Goal: Task Accomplishment & Management: Complete application form

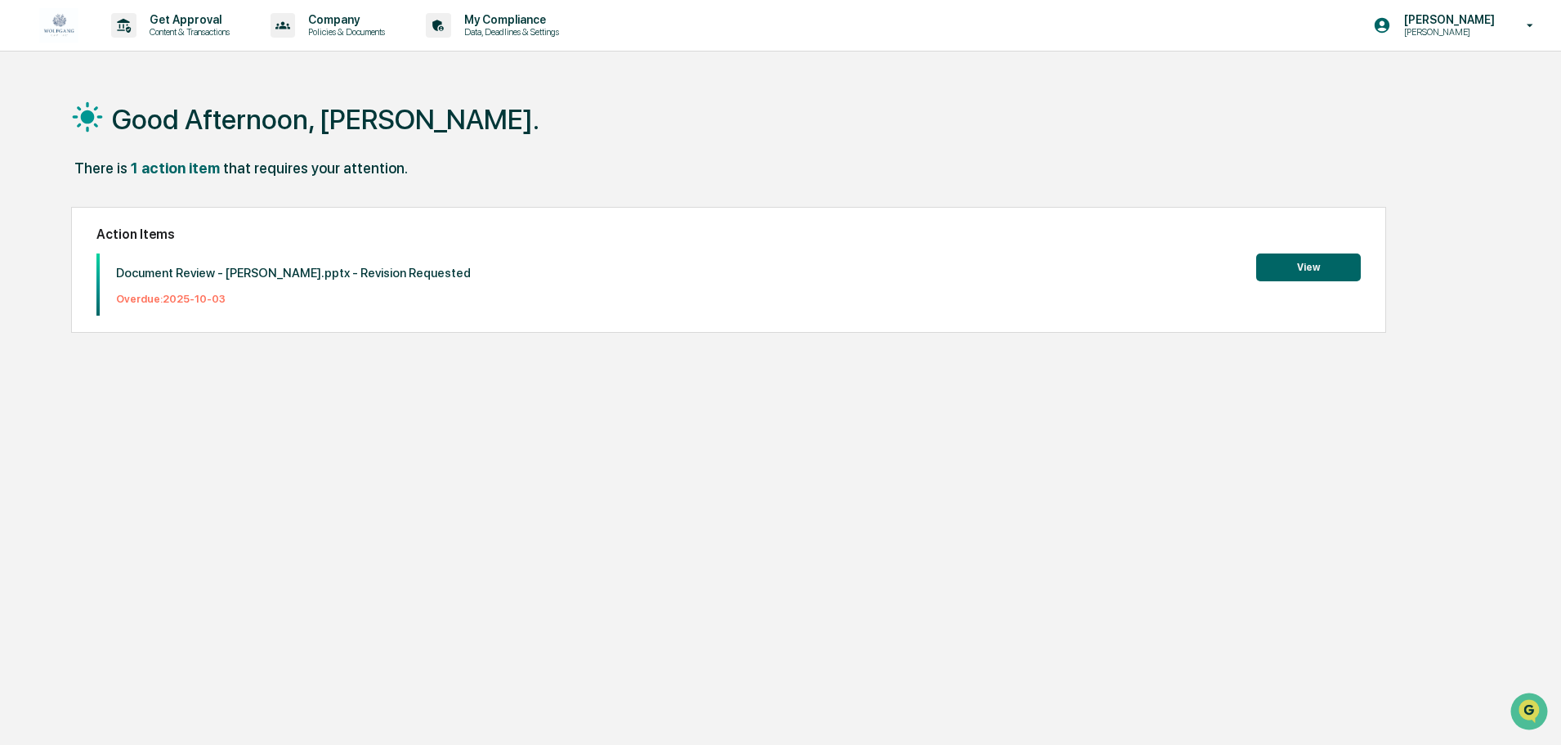
click at [1310, 271] on button "View" at bounding box center [1308, 267] width 105 height 28
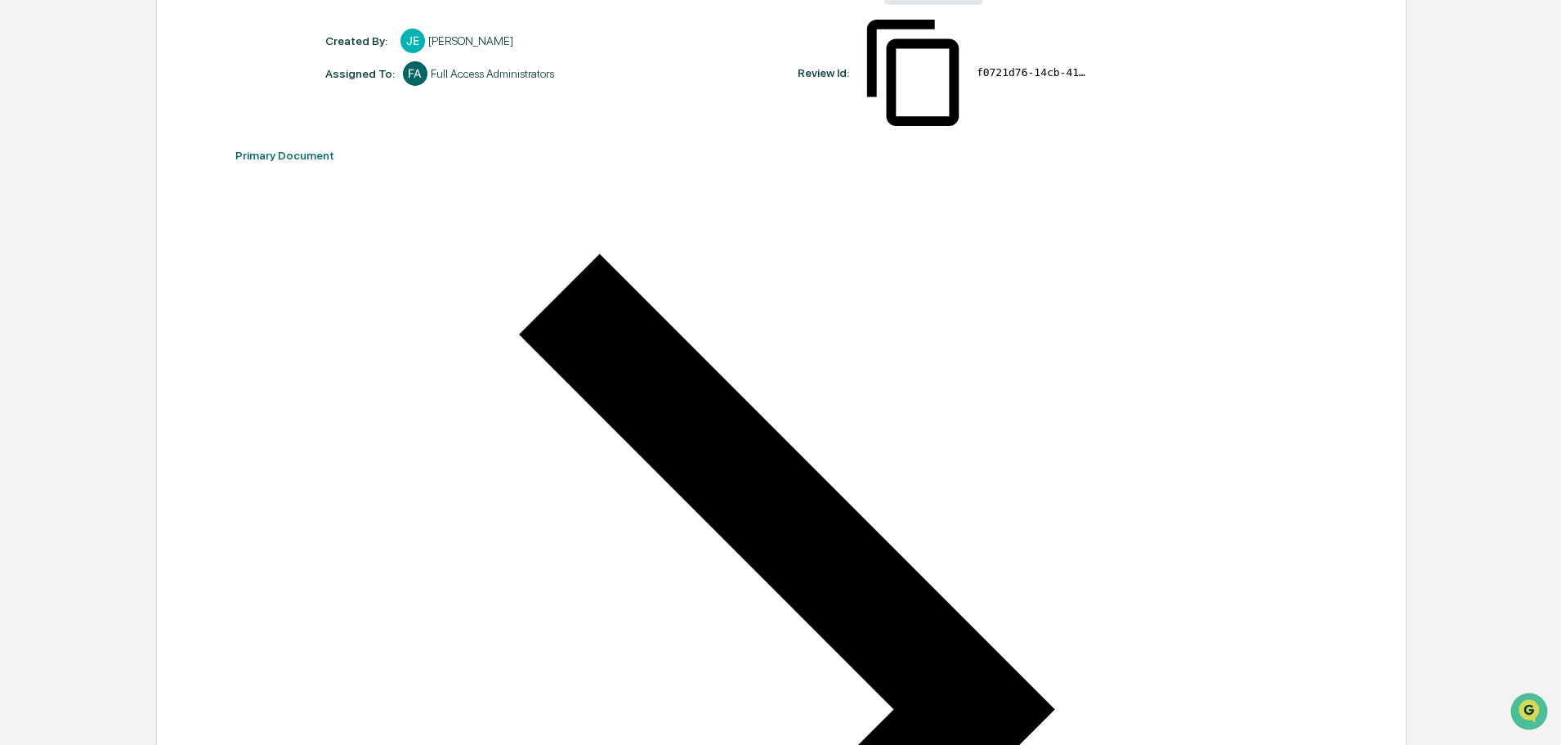
scroll to position [82, 0]
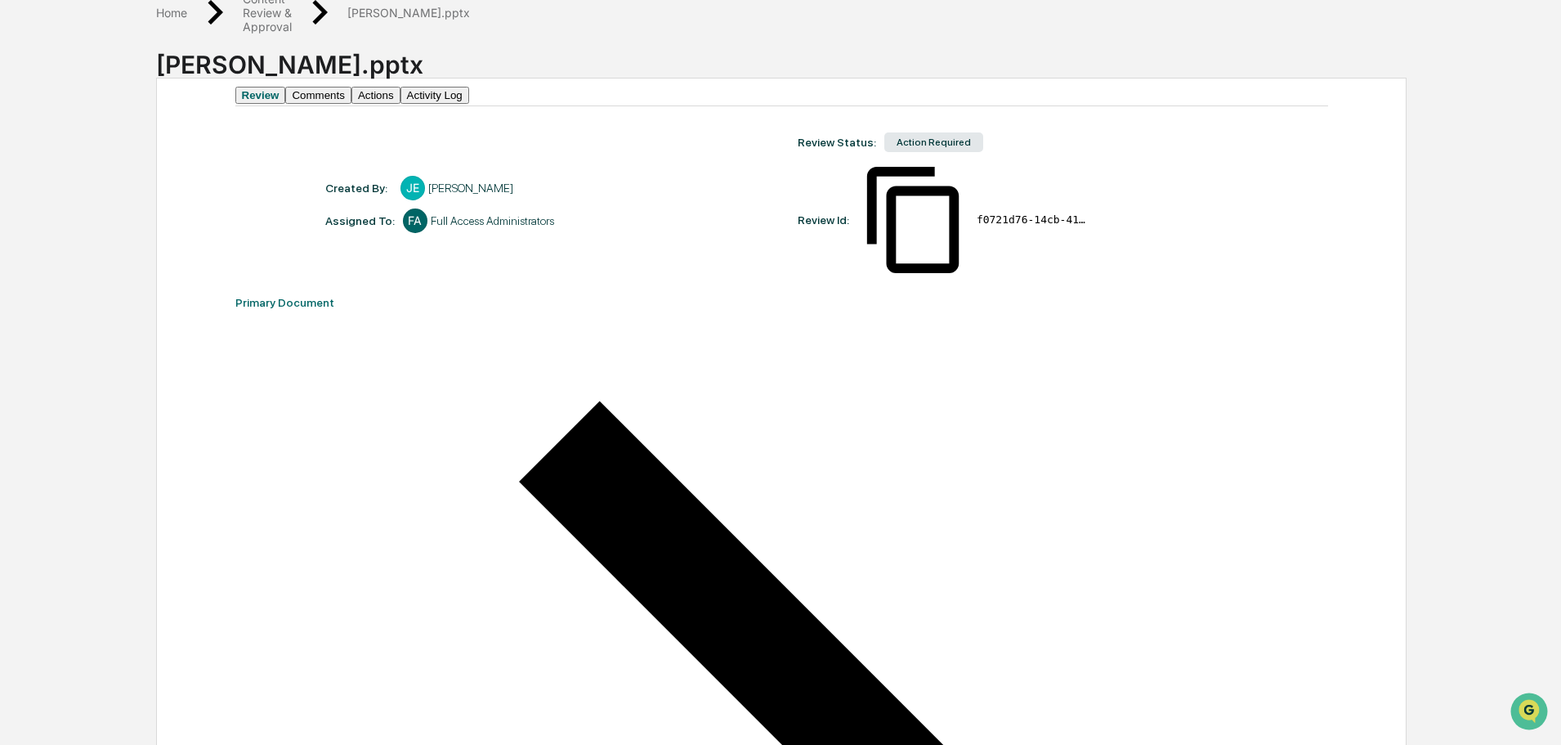
click at [351, 104] on button "Comments" at bounding box center [317, 95] width 65 height 17
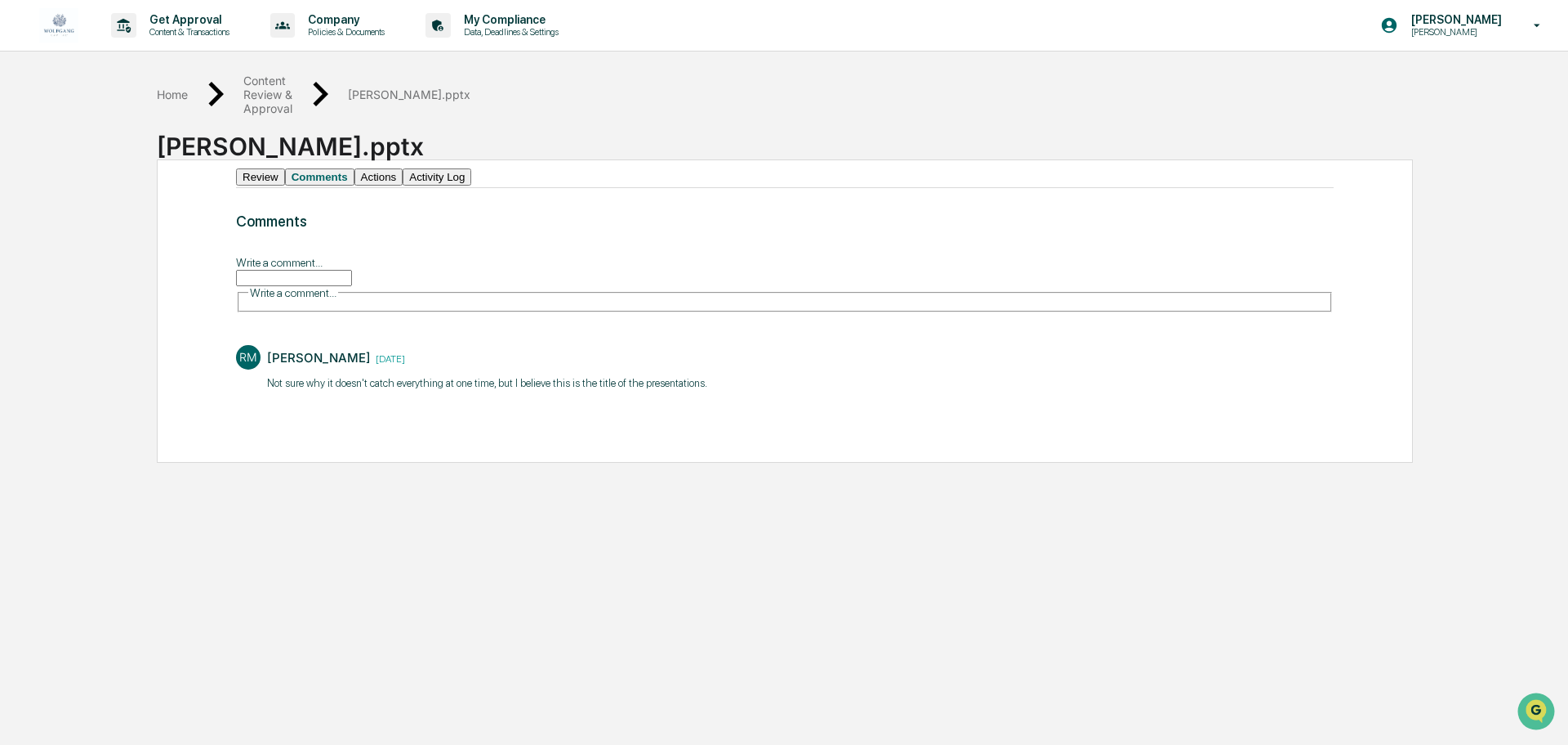
click at [472, 186] on button "Activity Log" at bounding box center [437, 176] width 69 height 17
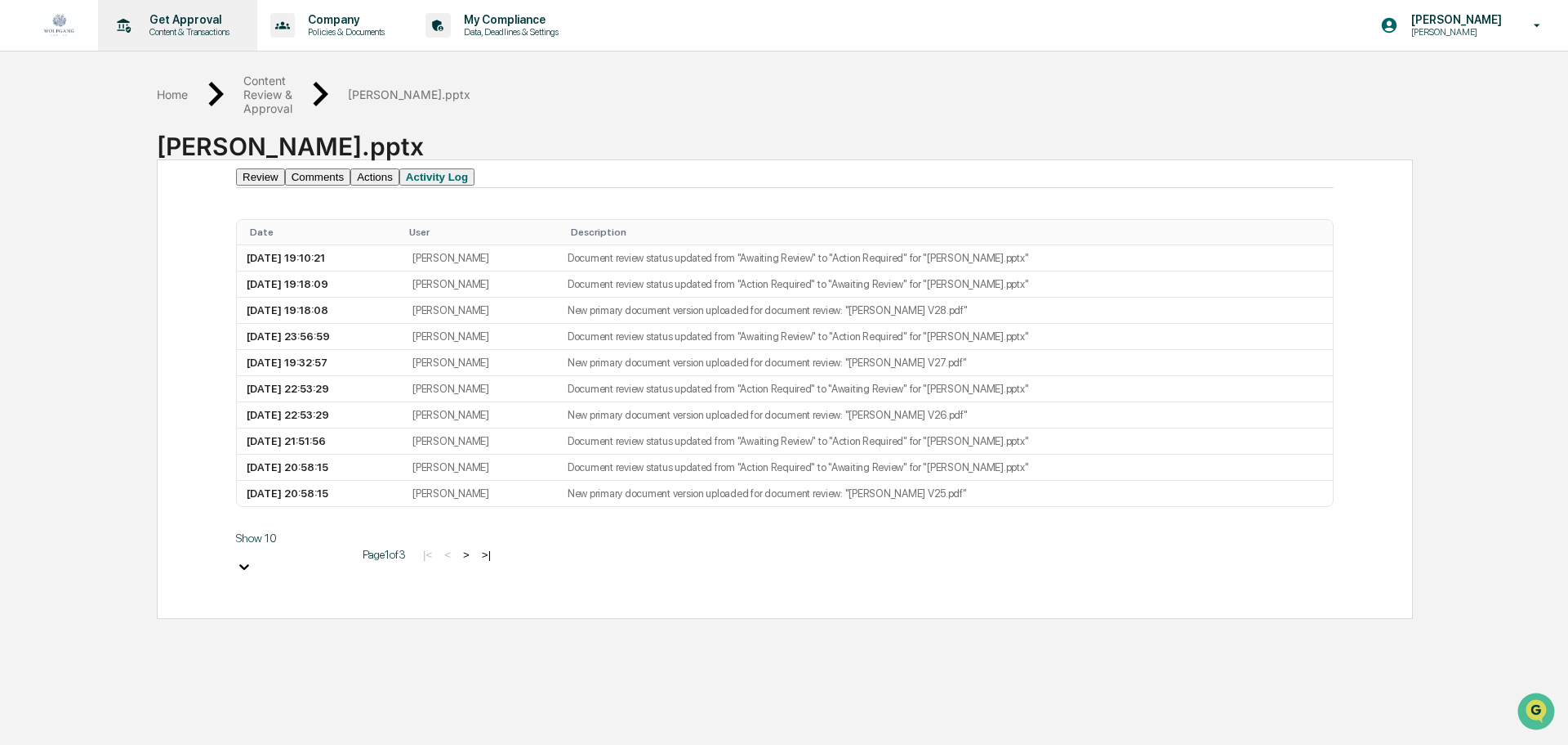
click at [162, 23] on p "Get Approval" at bounding box center [186, 19] width 101 height 13
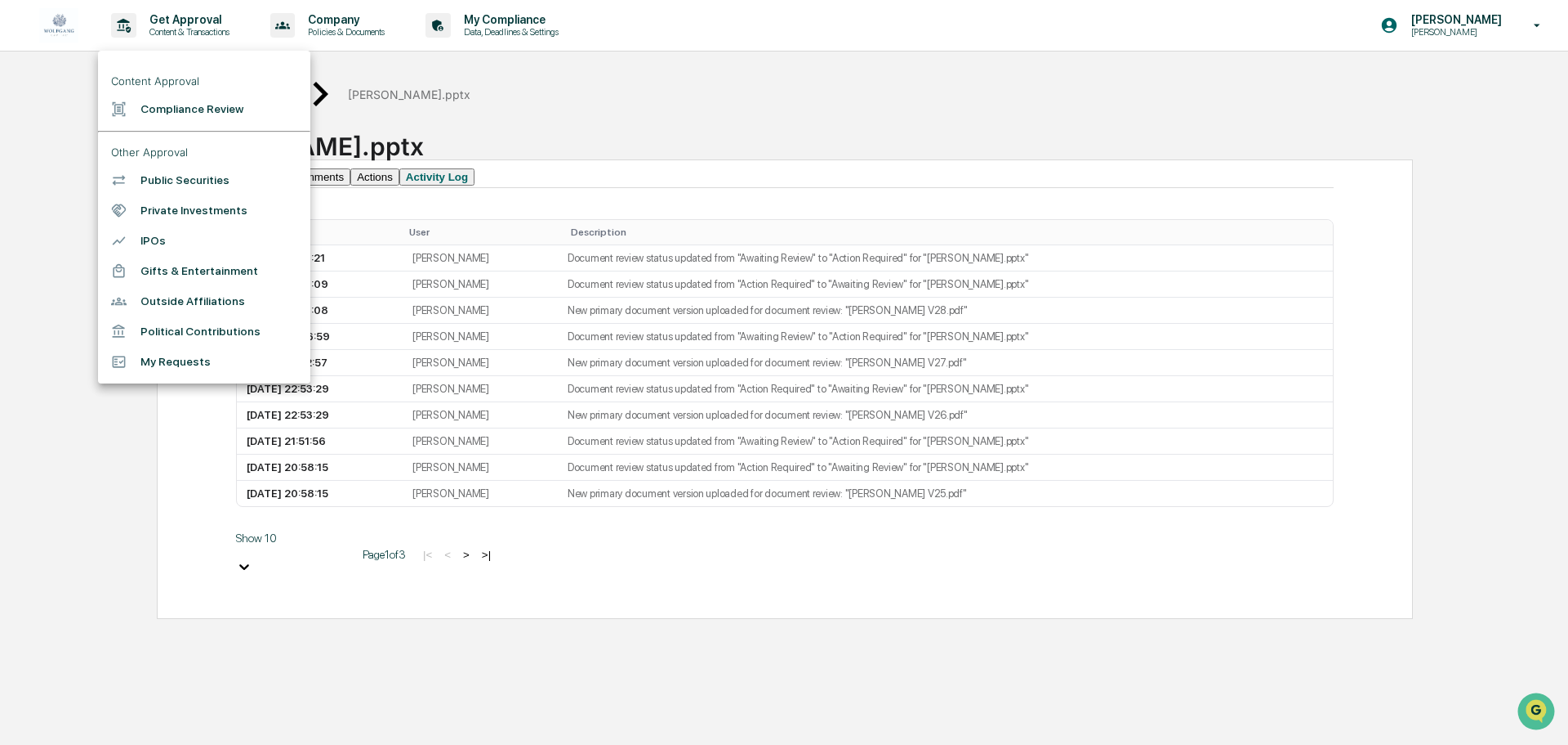
click at [199, 105] on li "Compliance Review" at bounding box center [204, 109] width 212 height 30
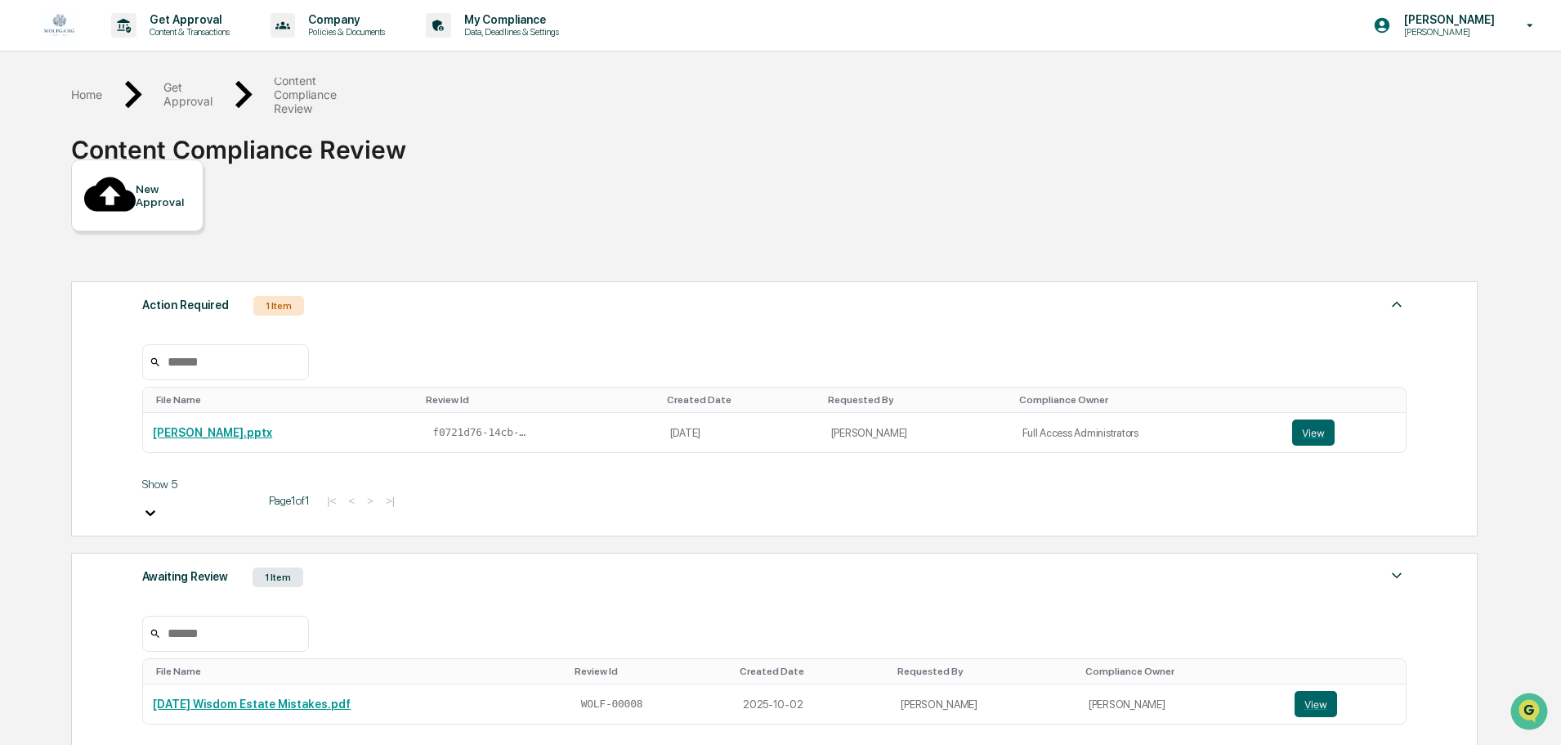
click at [141, 182] on div "New Approval" at bounding box center [163, 195] width 55 height 26
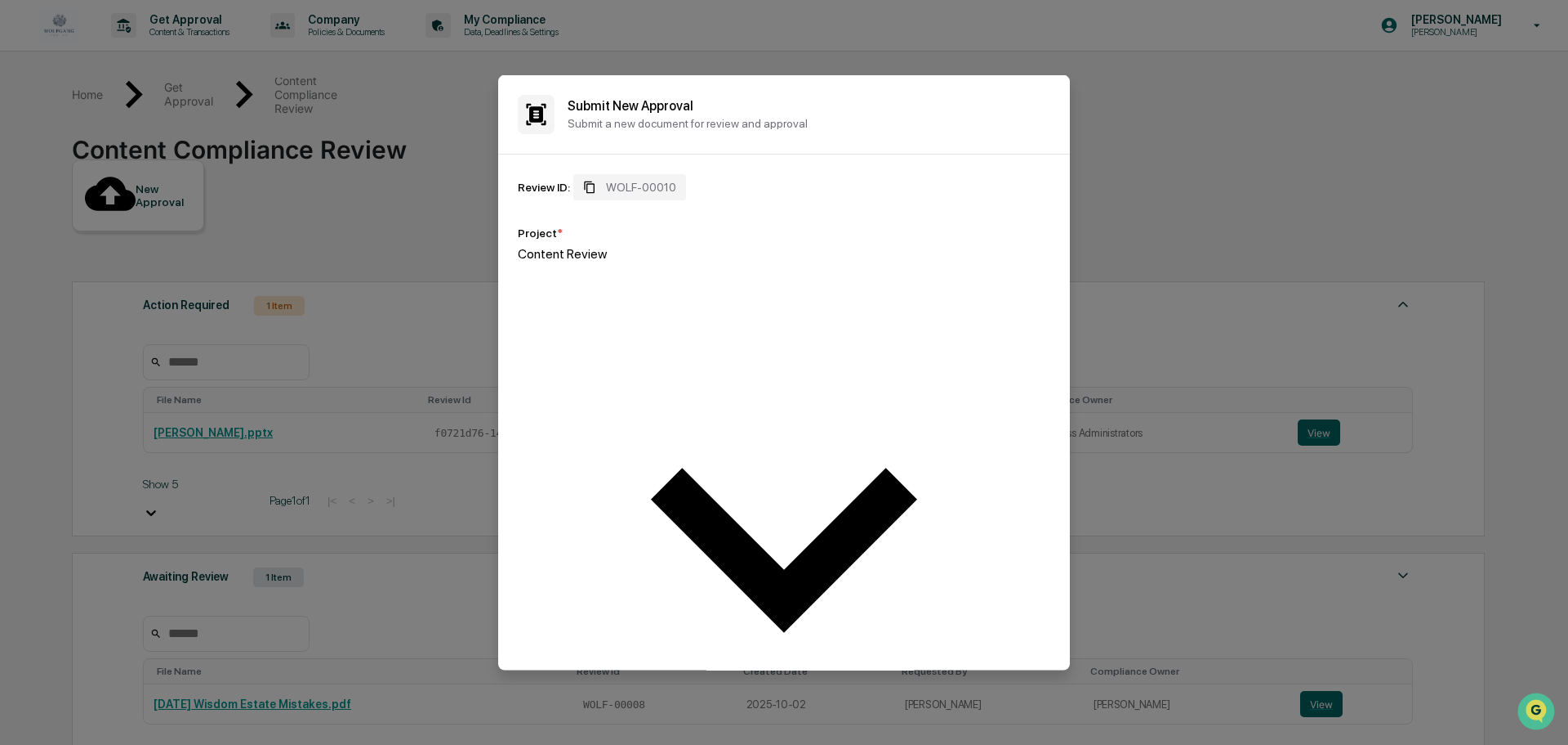
click at [703, 276] on div at bounding box center [784, 269] width 533 height 16
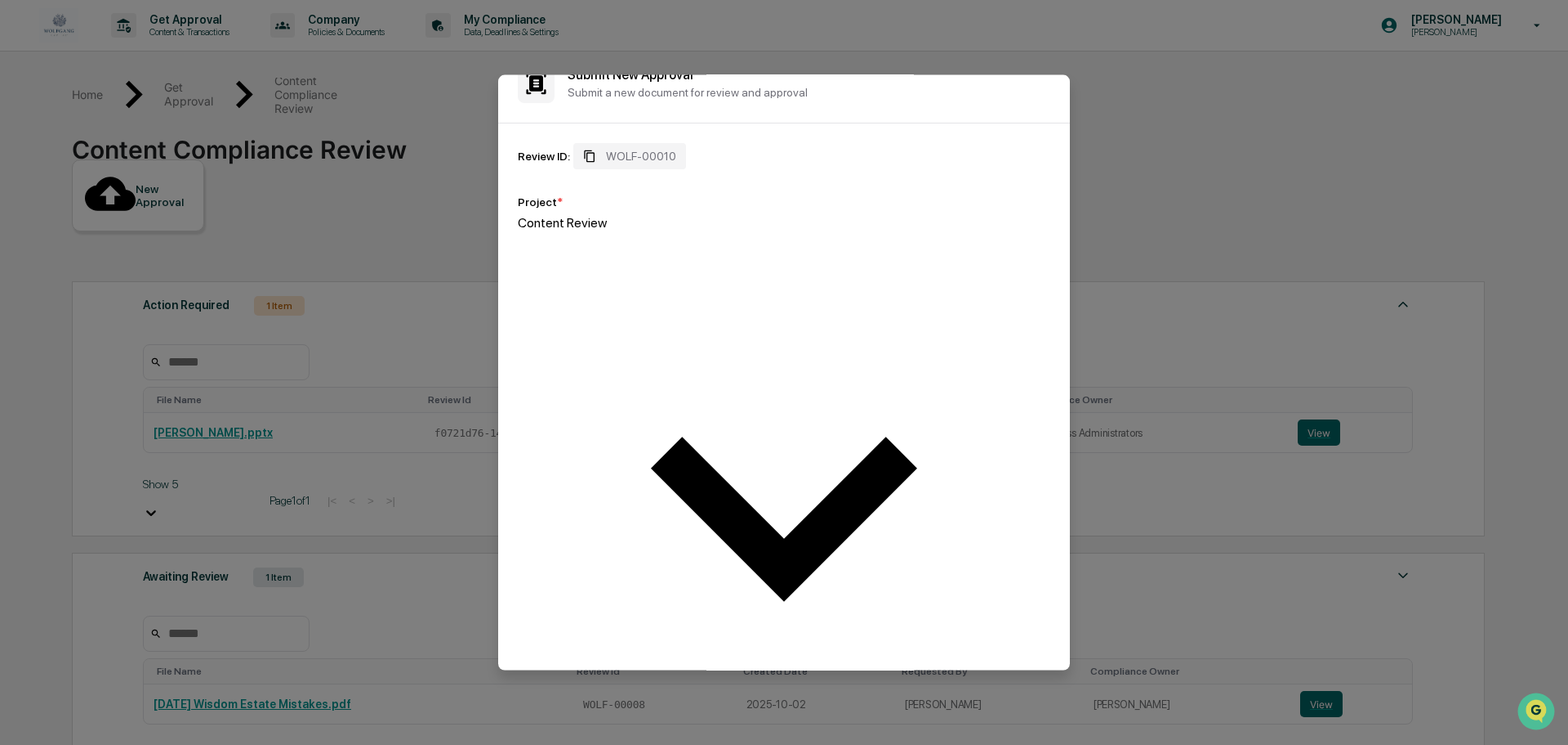
scroll to position [47, 0]
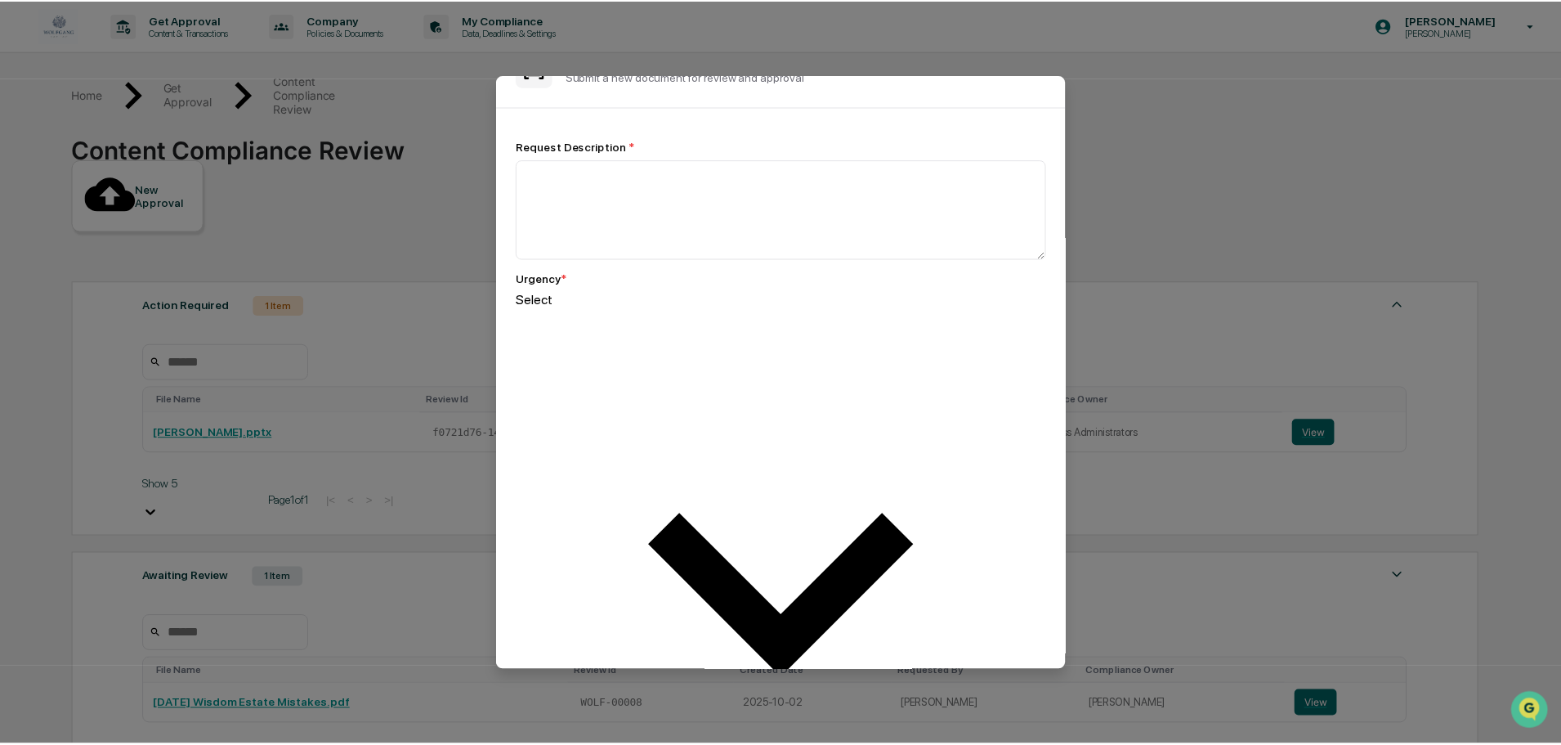
scroll to position [0, 0]
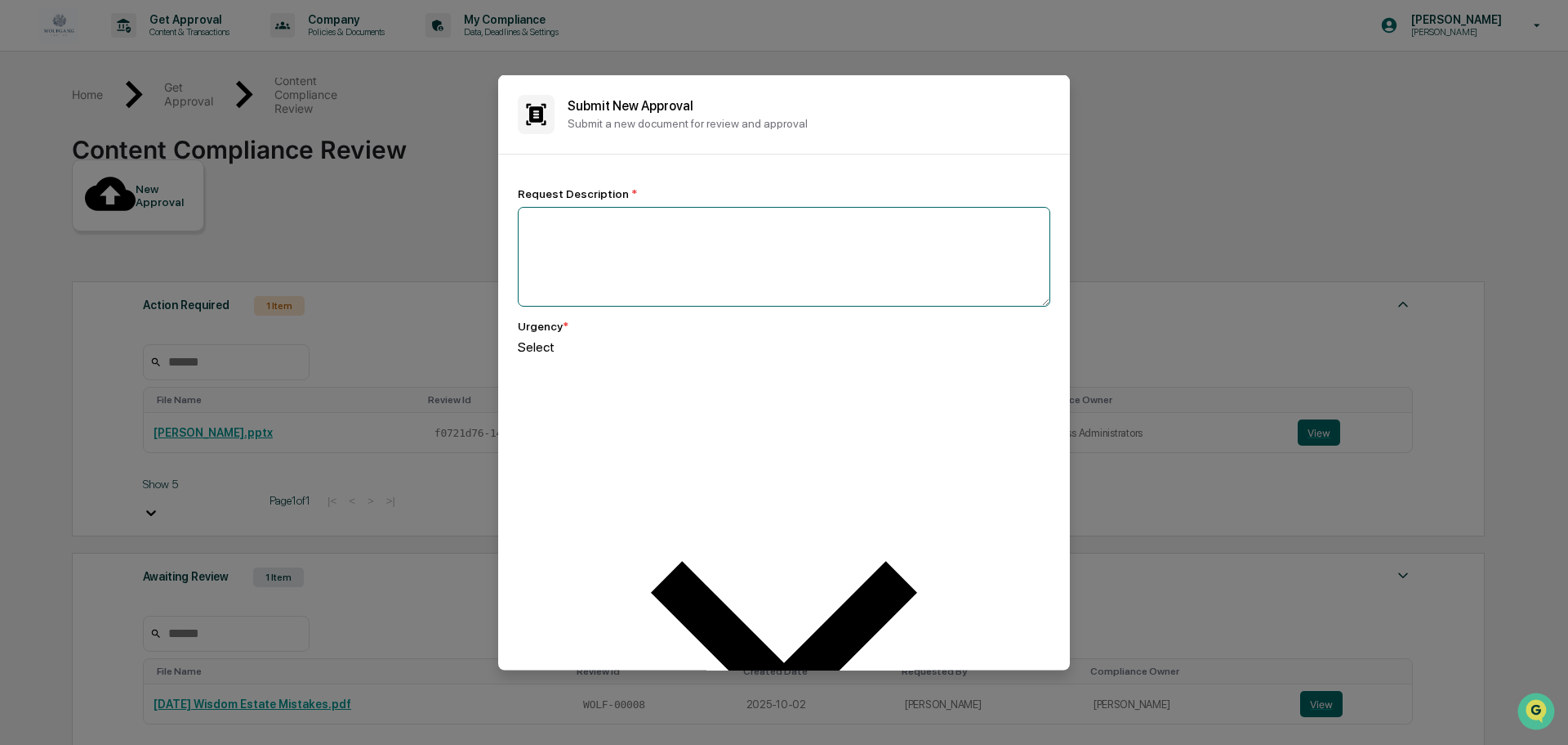
click at [681, 296] on textarea at bounding box center [784, 256] width 533 height 100
type textarea "**********"
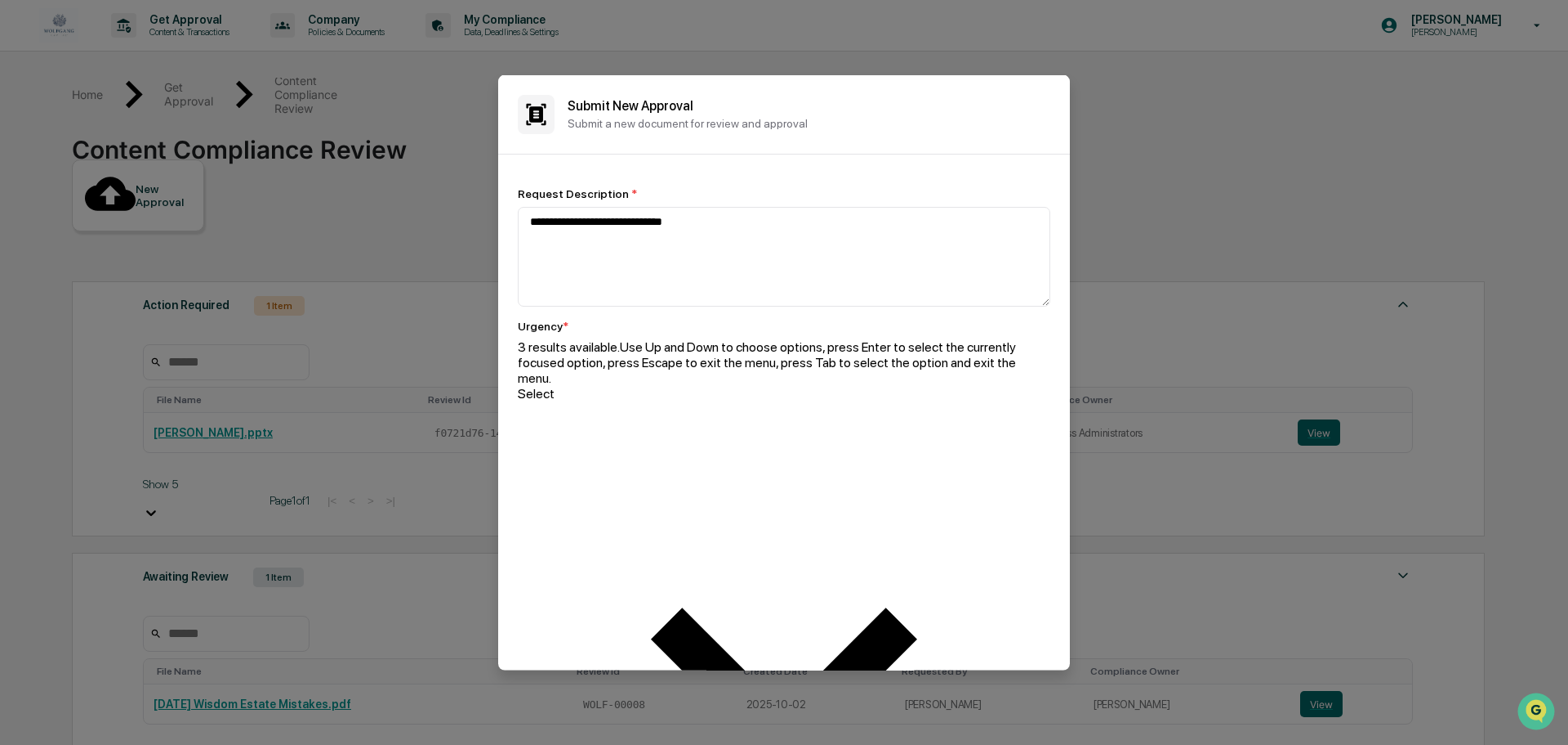
click at [636, 400] on div at bounding box center [784, 408] width 533 height 16
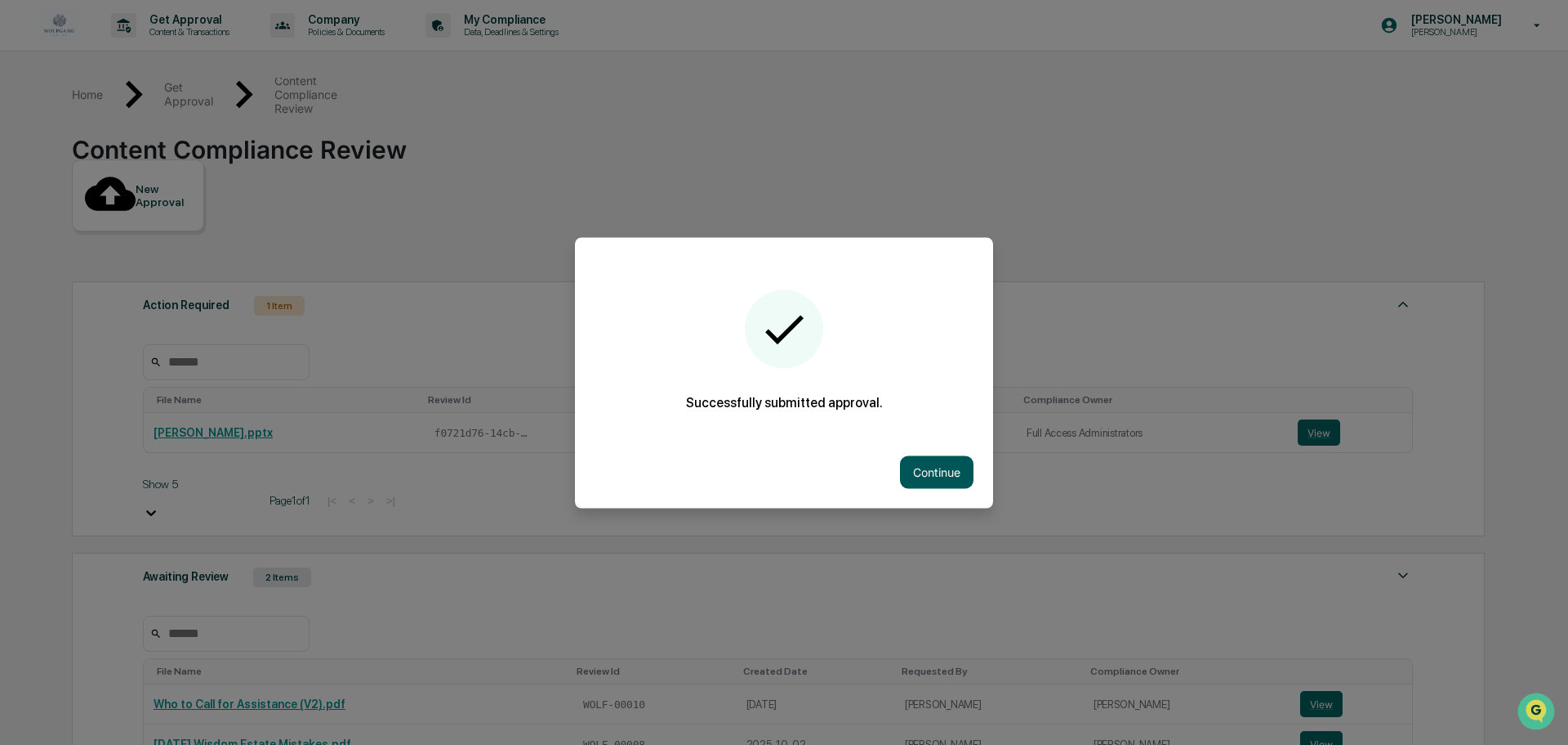
click at [931, 463] on button "Continue" at bounding box center [937, 471] width 74 height 33
